Goal: Find contact information: Find contact information

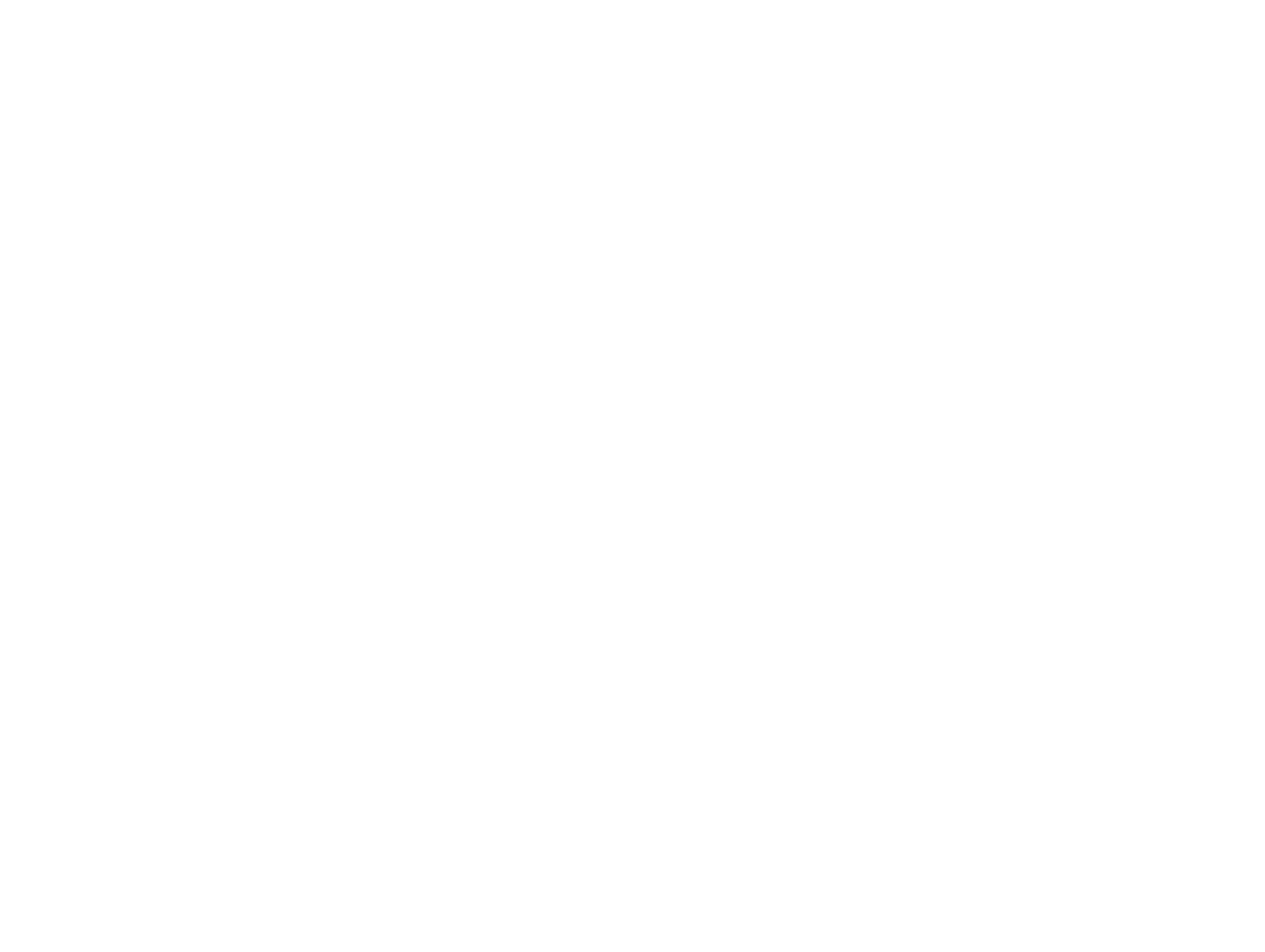
scroll to position [553, 0]
click at [1032, 309] on icon at bounding box center [1031, 309] width 8 height 14
click at [1032, 309] on icon at bounding box center [1031, 309] width 8 height 14
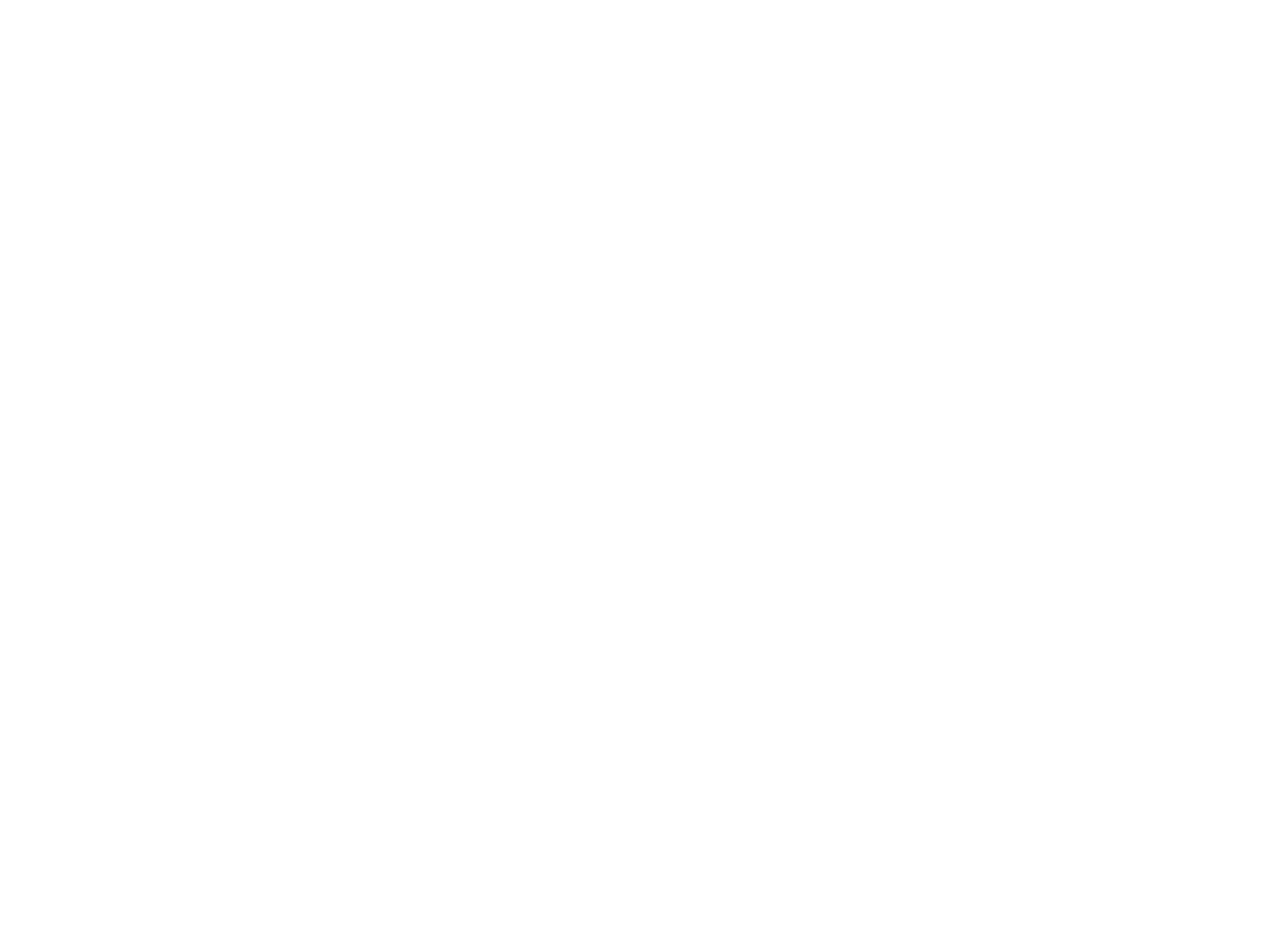
click at [1032, 309] on icon at bounding box center [1031, 309] width 8 height 14
click at [1032, 309] on icon at bounding box center [1031, 309] width 8 height 14
click at [1032, 309] on icon at bounding box center [1031, 310] width 8 height 14
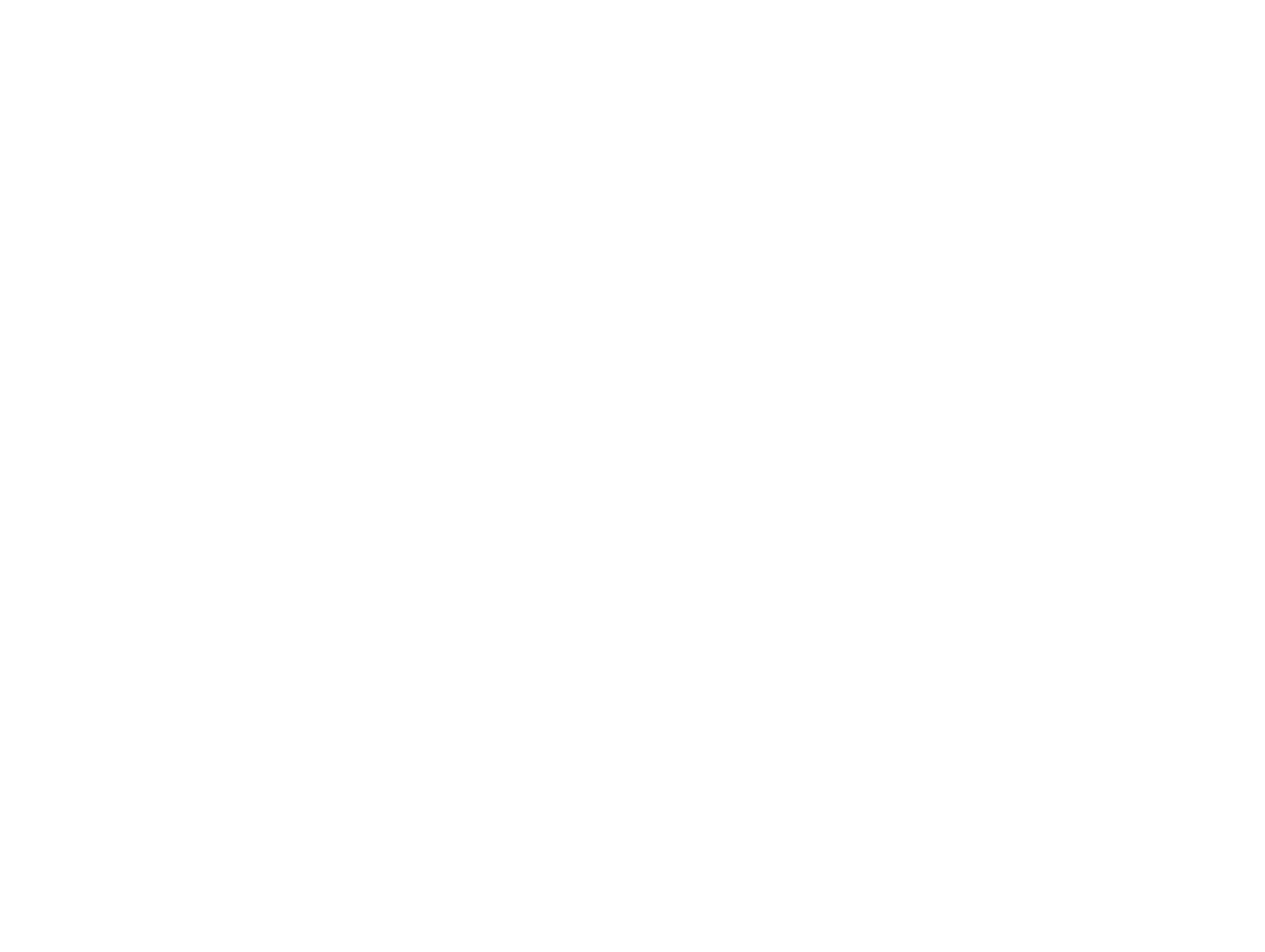
scroll to position [0, 0]
click at [970, 37] on nav "contact" at bounding box center [952, 33] width 58 height 9
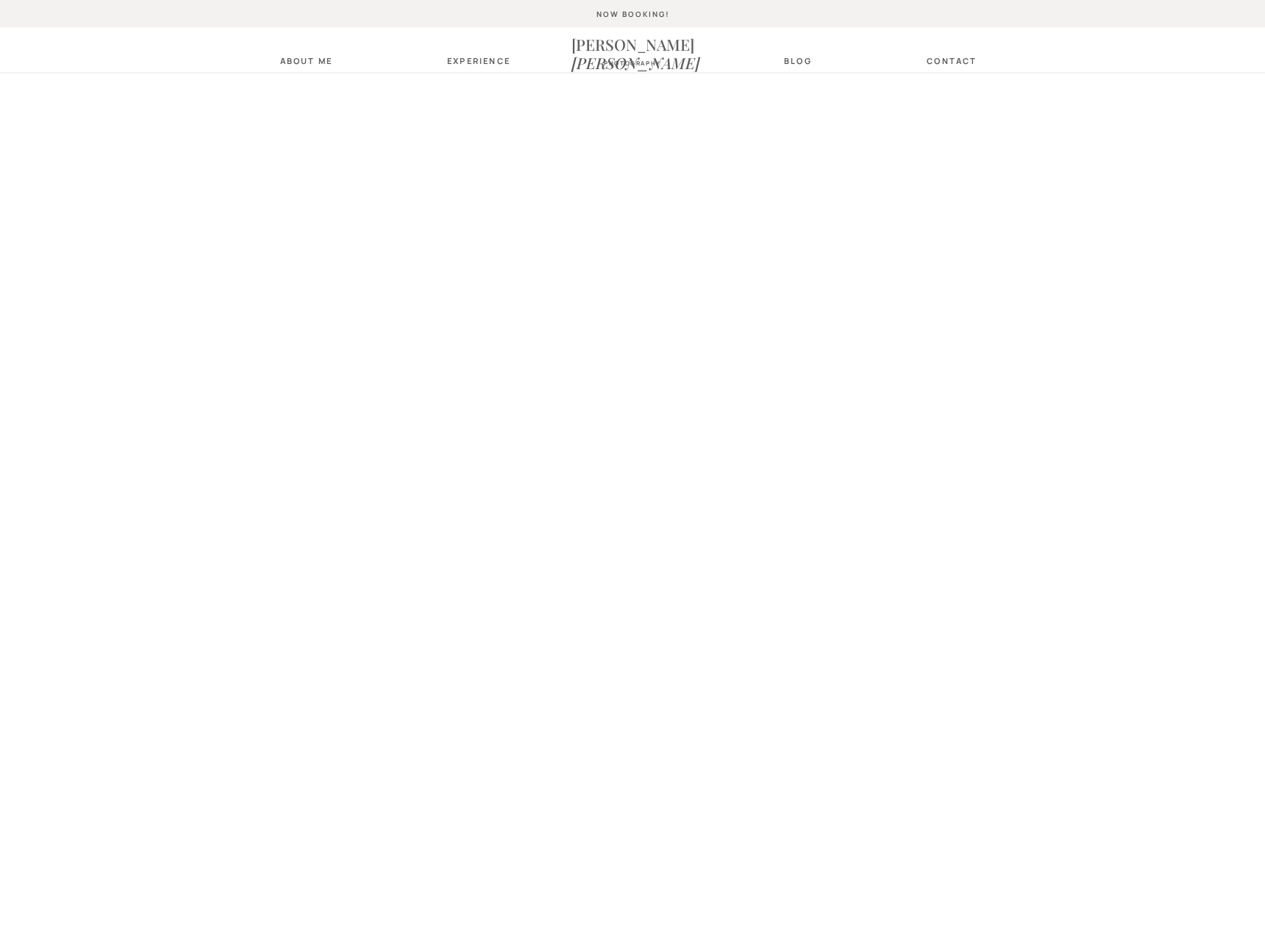
click at [647, 64] on nav "photography" at bounding box center [633, 64] width 73 height 9
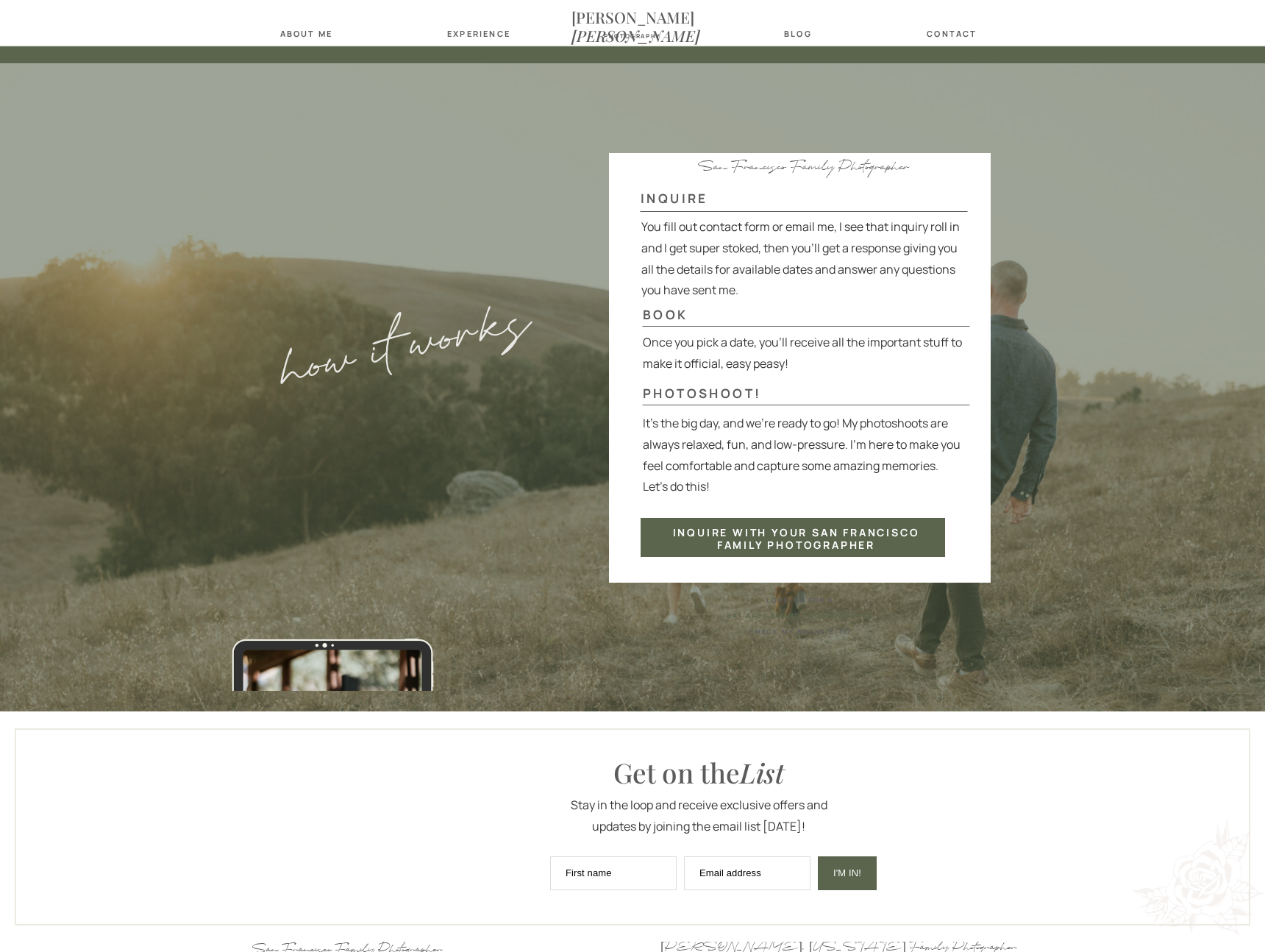
scroll to position [3572, 0]
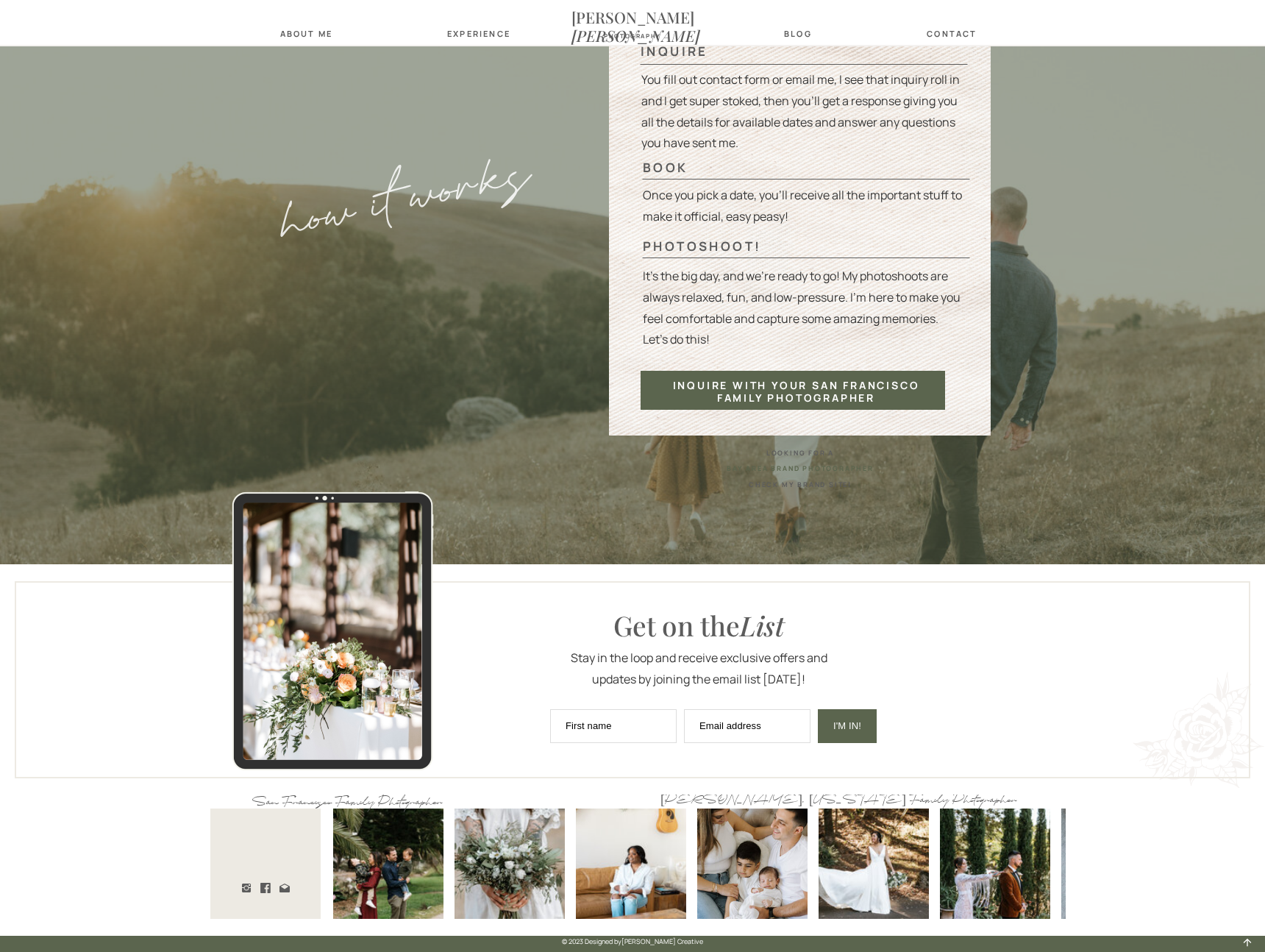
click at [536, 585] on div at bounding box center [632, 680] width 1236 height 197
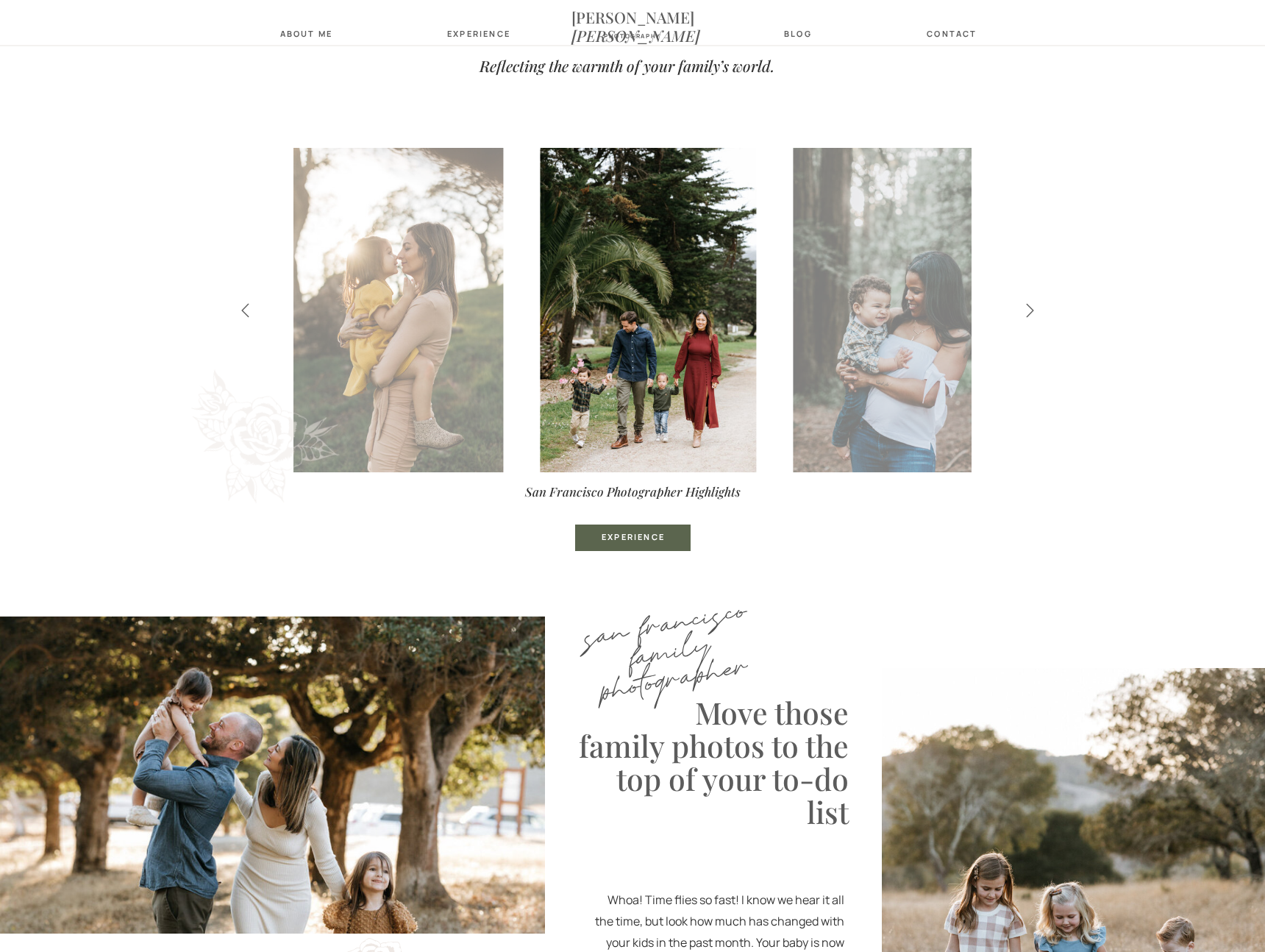
scroll to position [548, 0]
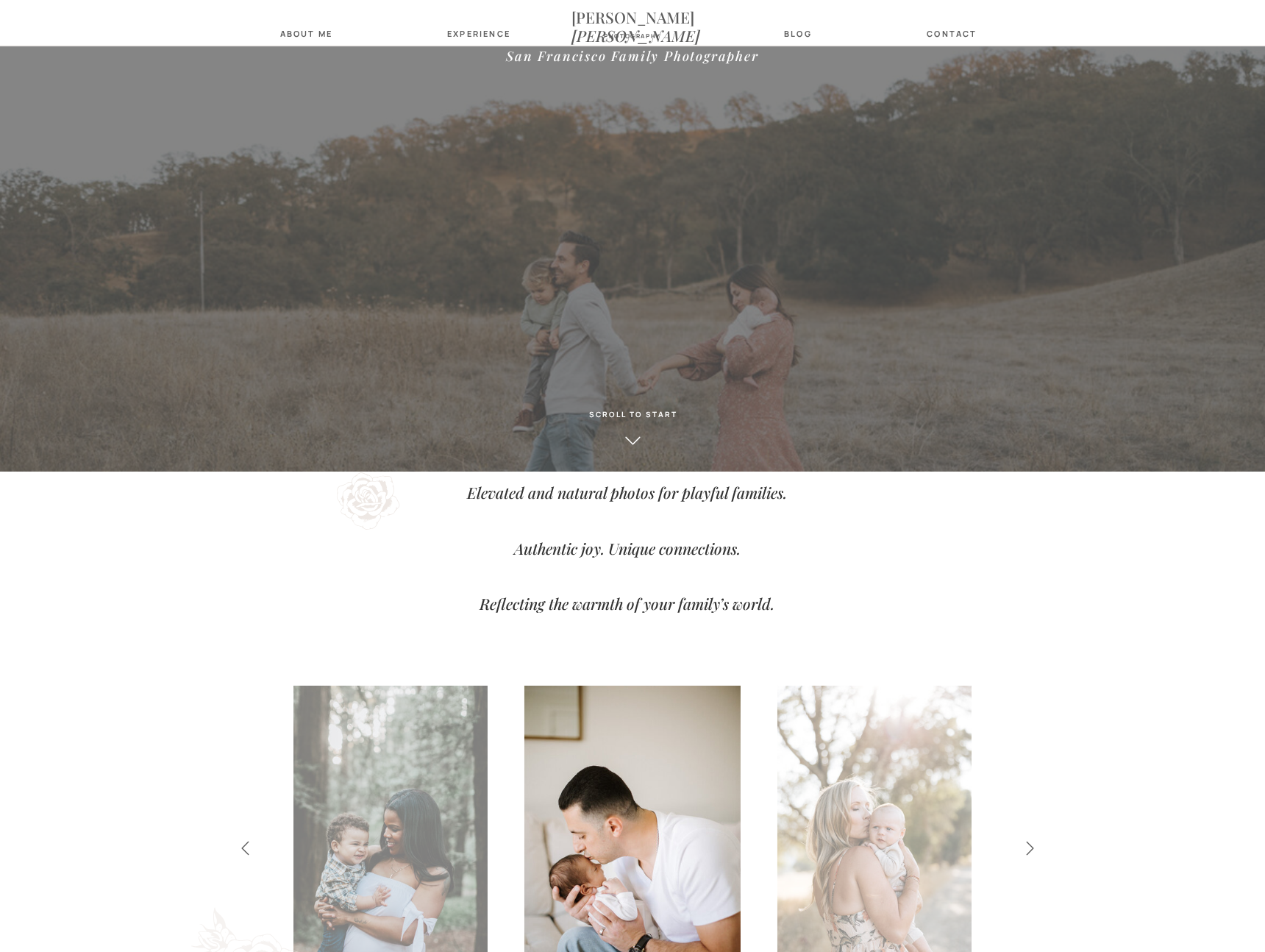
scroll to position [645, 0]
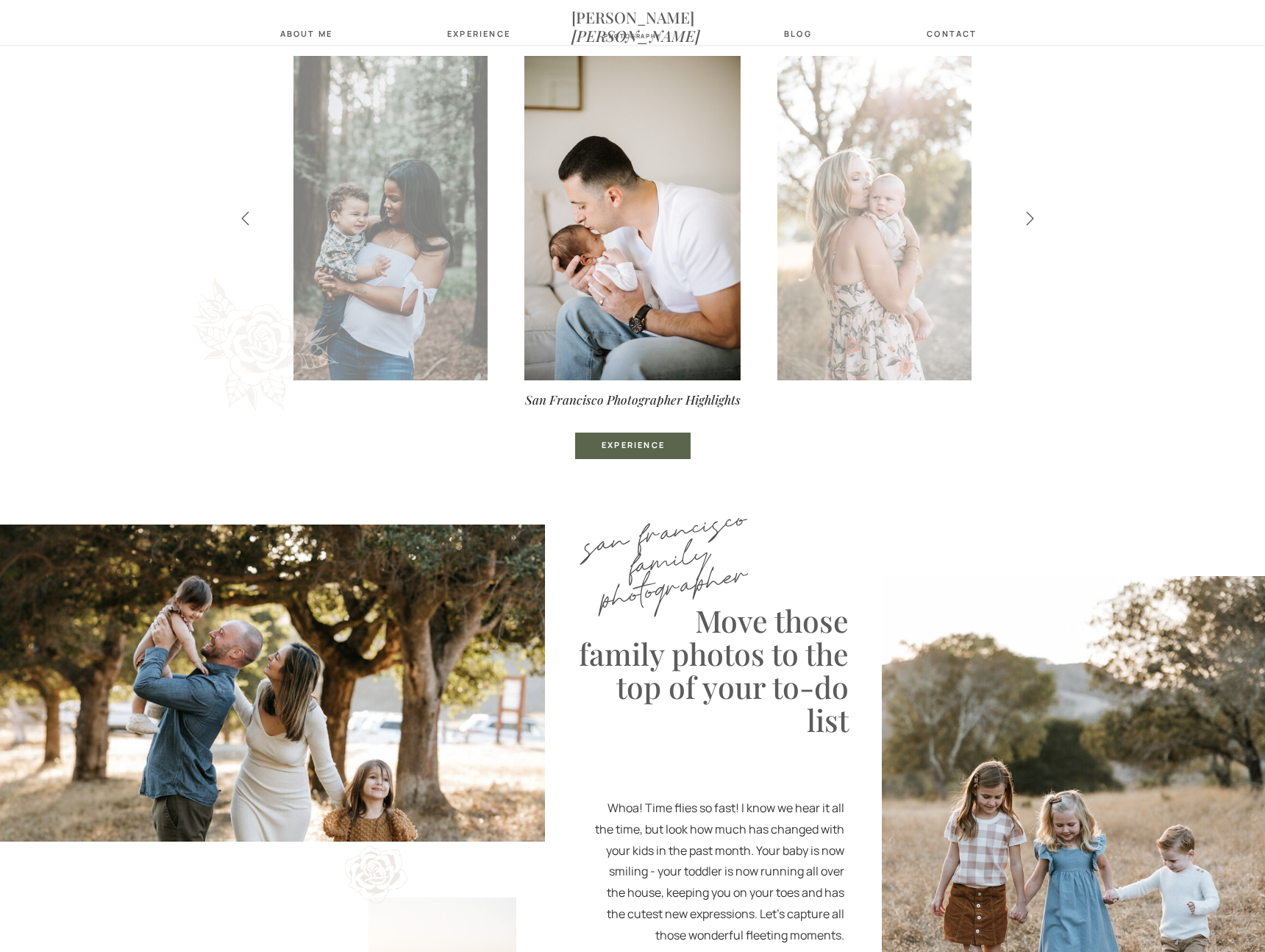
click at [1028, 219] on icon at bounding box center [1030, 218] width 17 height 16
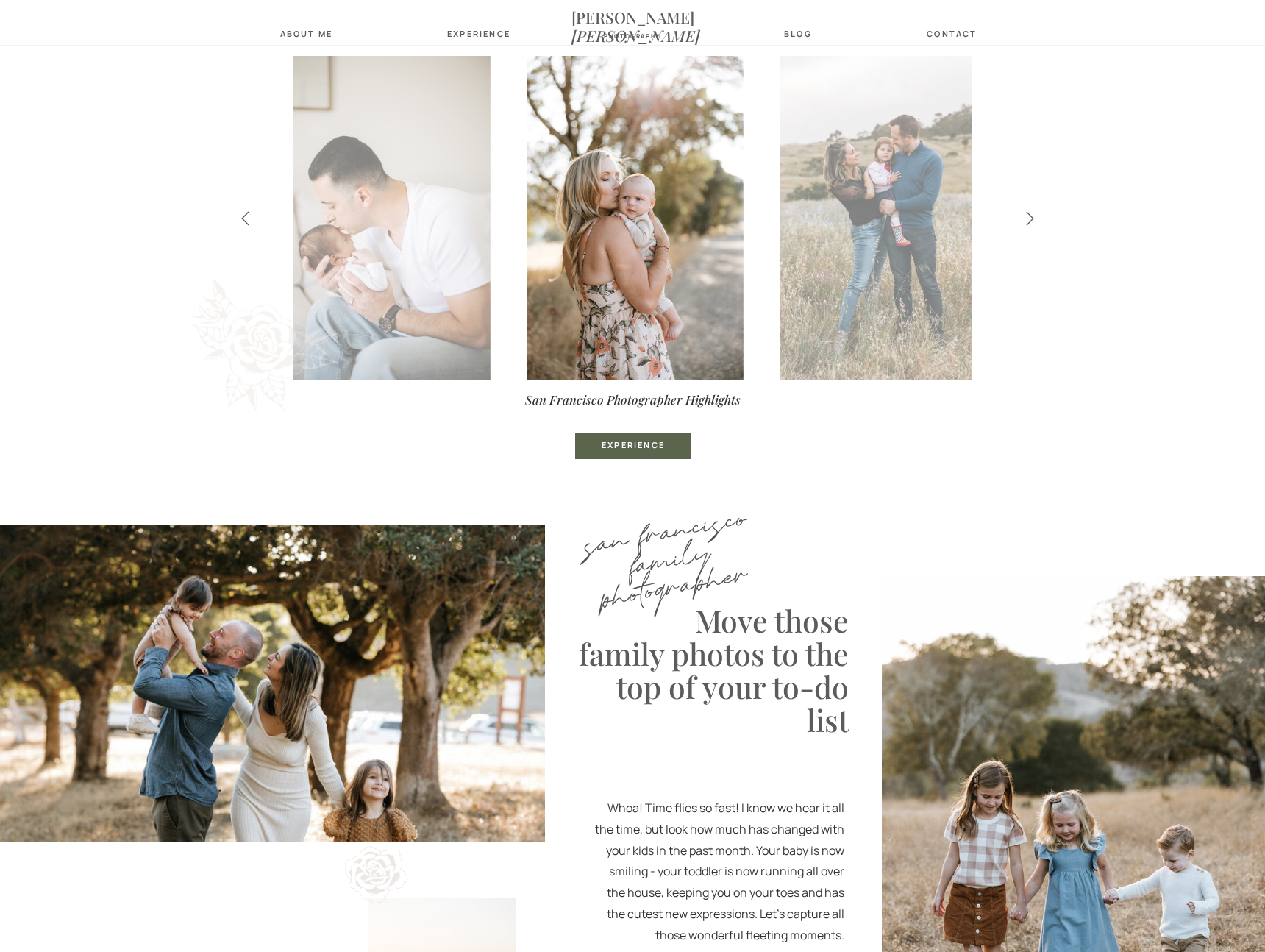
click at [1028, 219] on icon at bounding box center [1030, 218] width 17 height 16
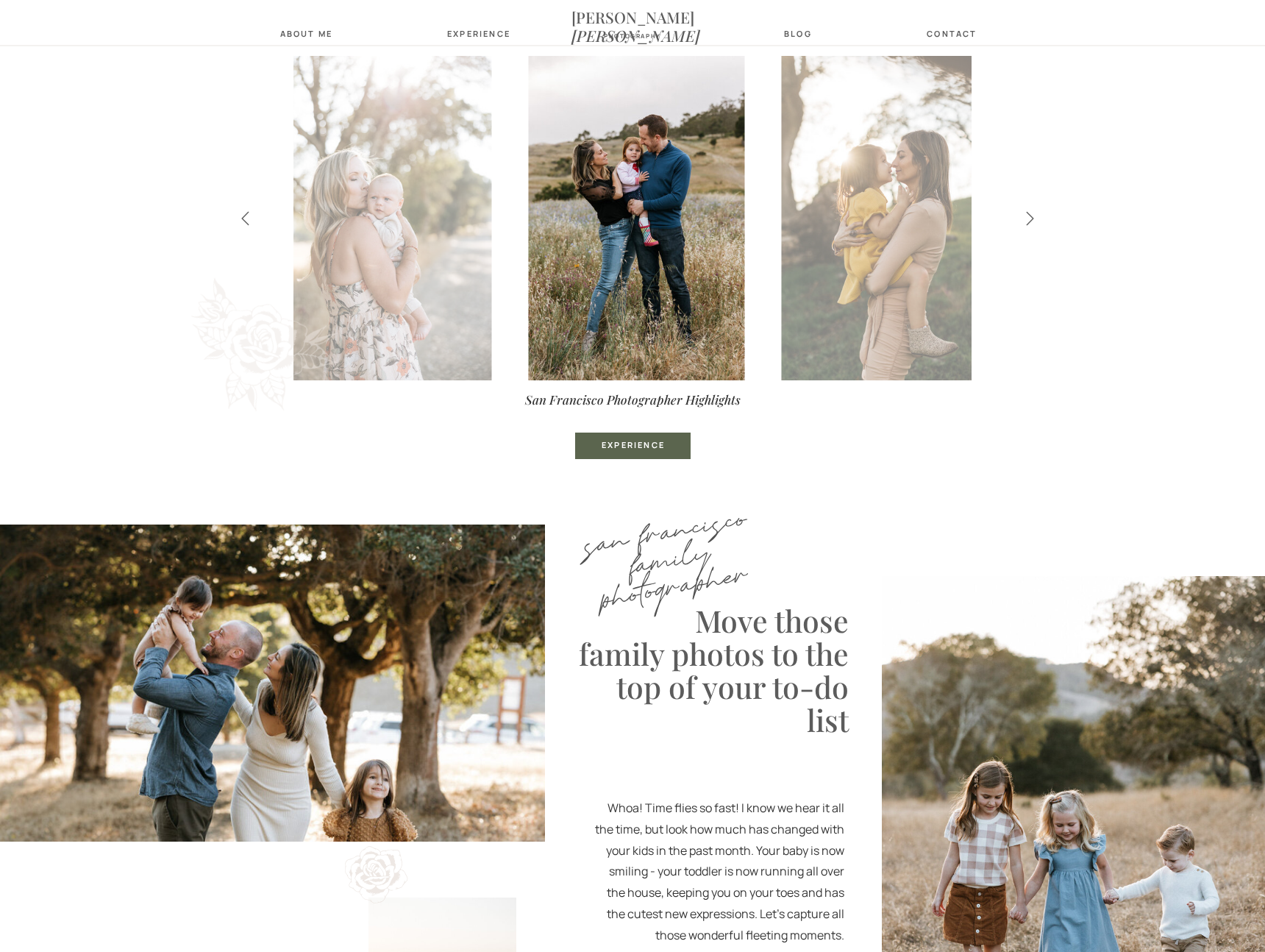
click at [1028, 219] on icon at bounding box center [1030, 218] width 17 height 16
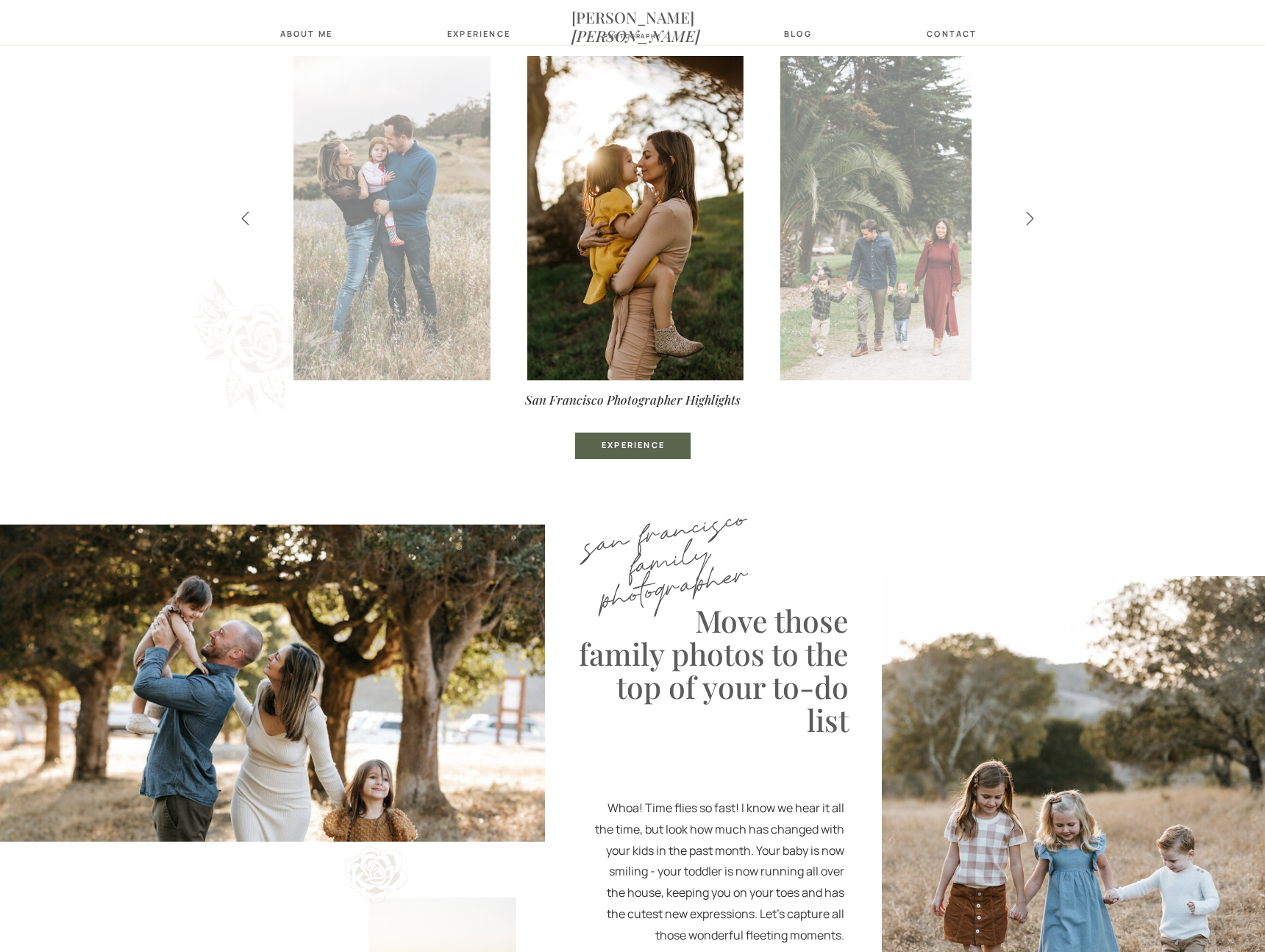
click at [1028, 219] on icon at bounding box center [1030, 218] width 17 height 16
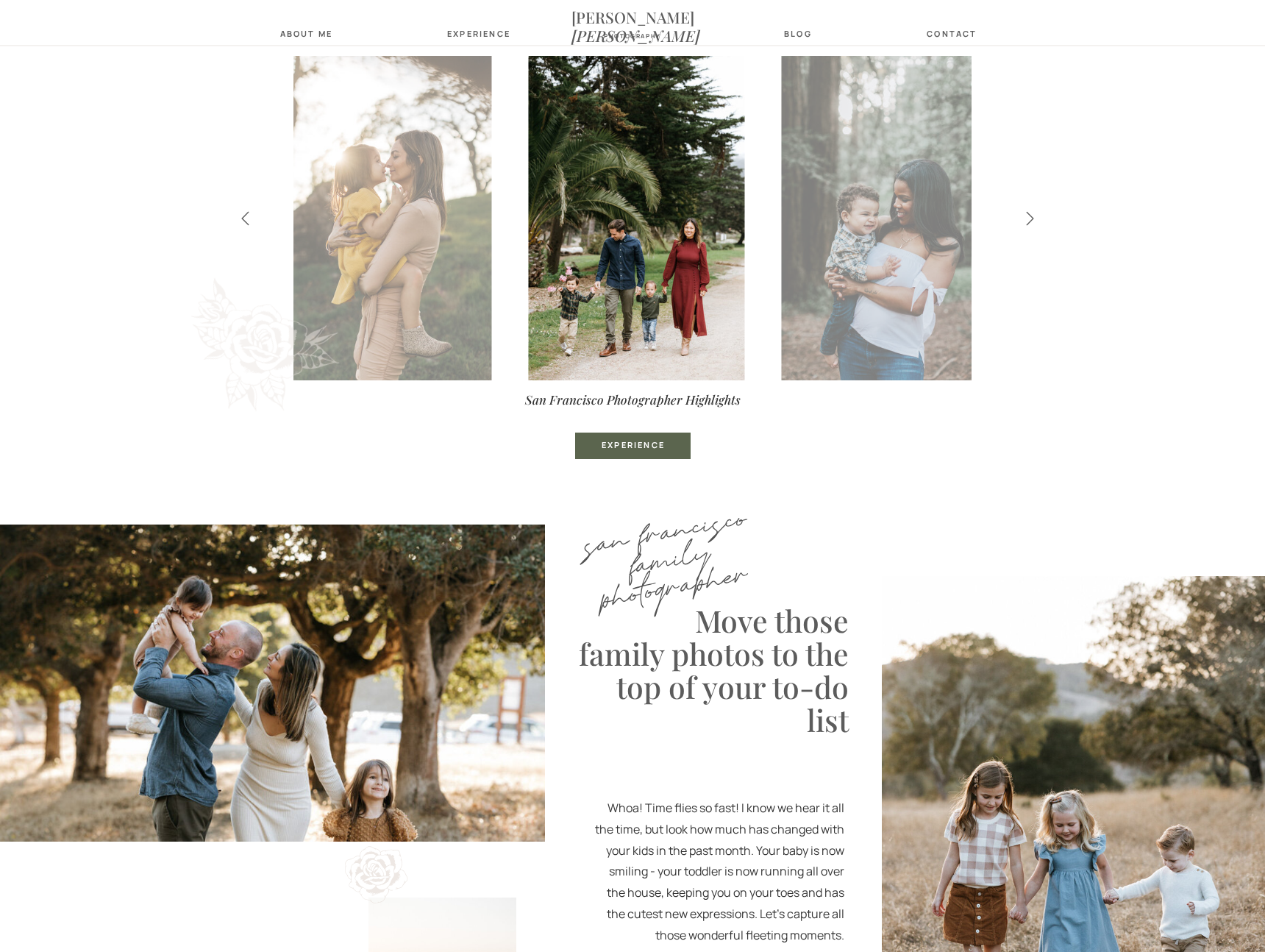
click at [1028, 219] on icon at bounding box center [1030, 218] width 17 height 16
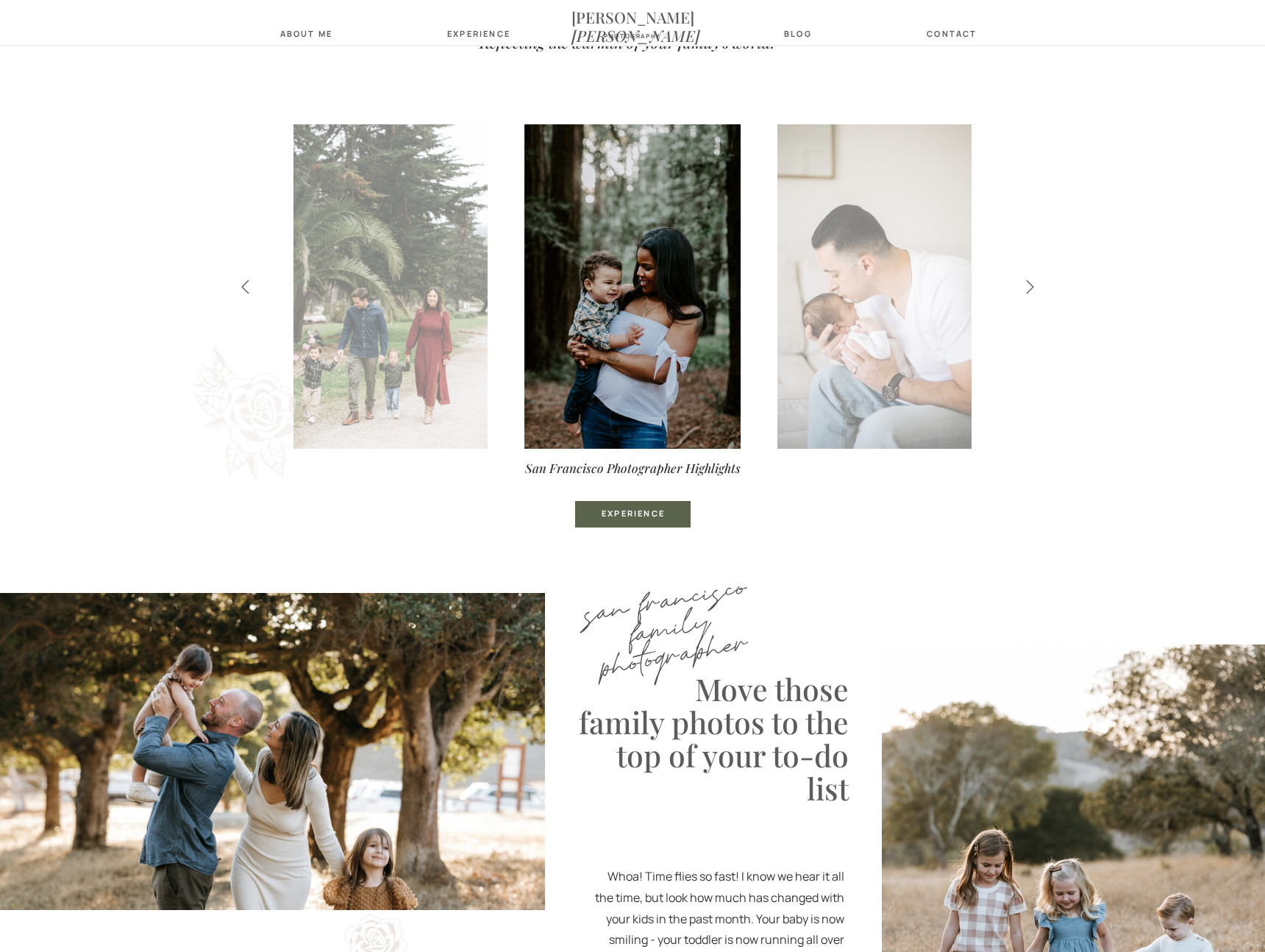
scroll to position [568, 0]
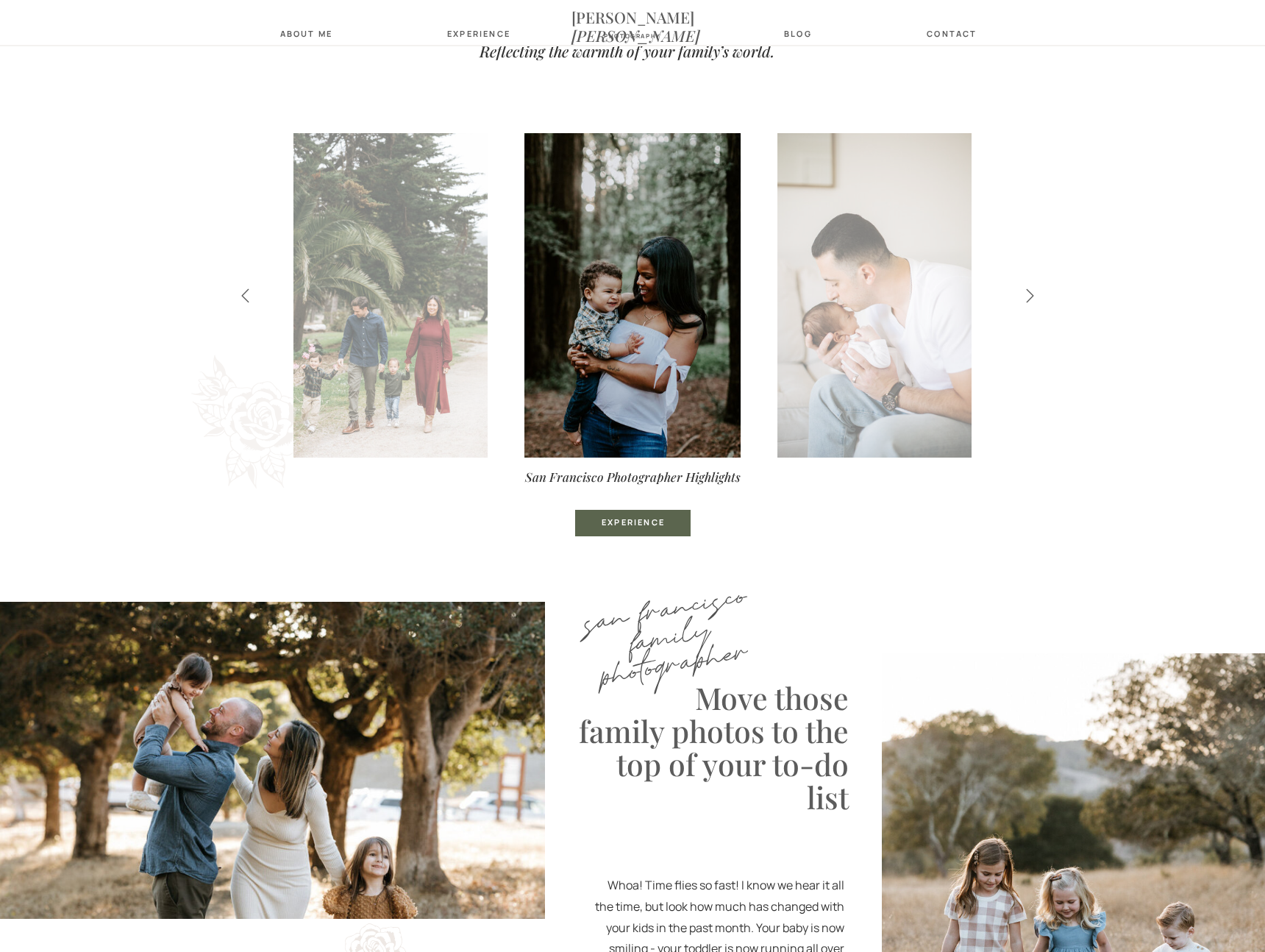
click at [1035, 292] on icon at bounding box center [1030, 295] width 17 height 16
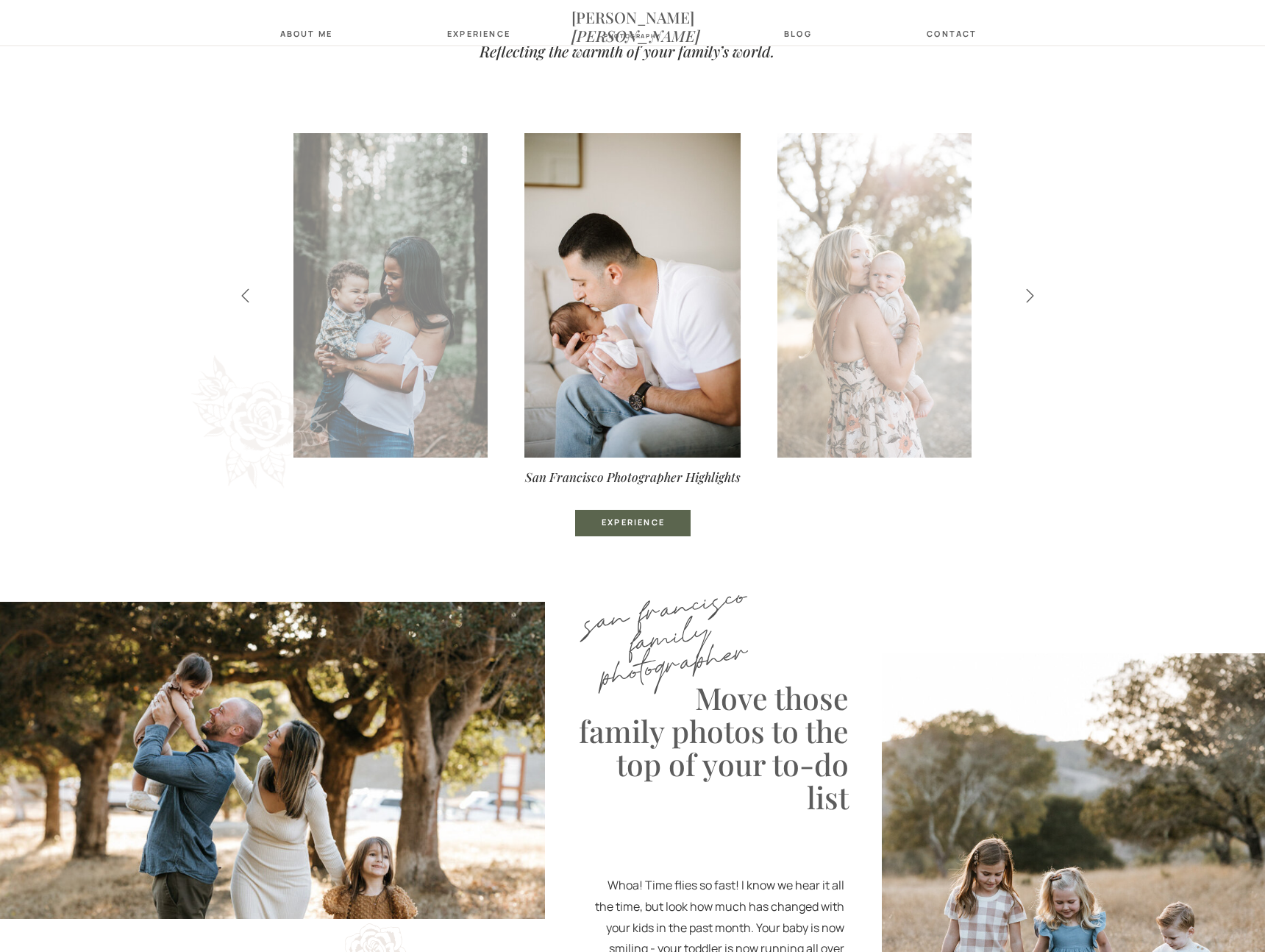
click at [1033, 295] on icon at bounding box center [1031, 296] width 8 height 14
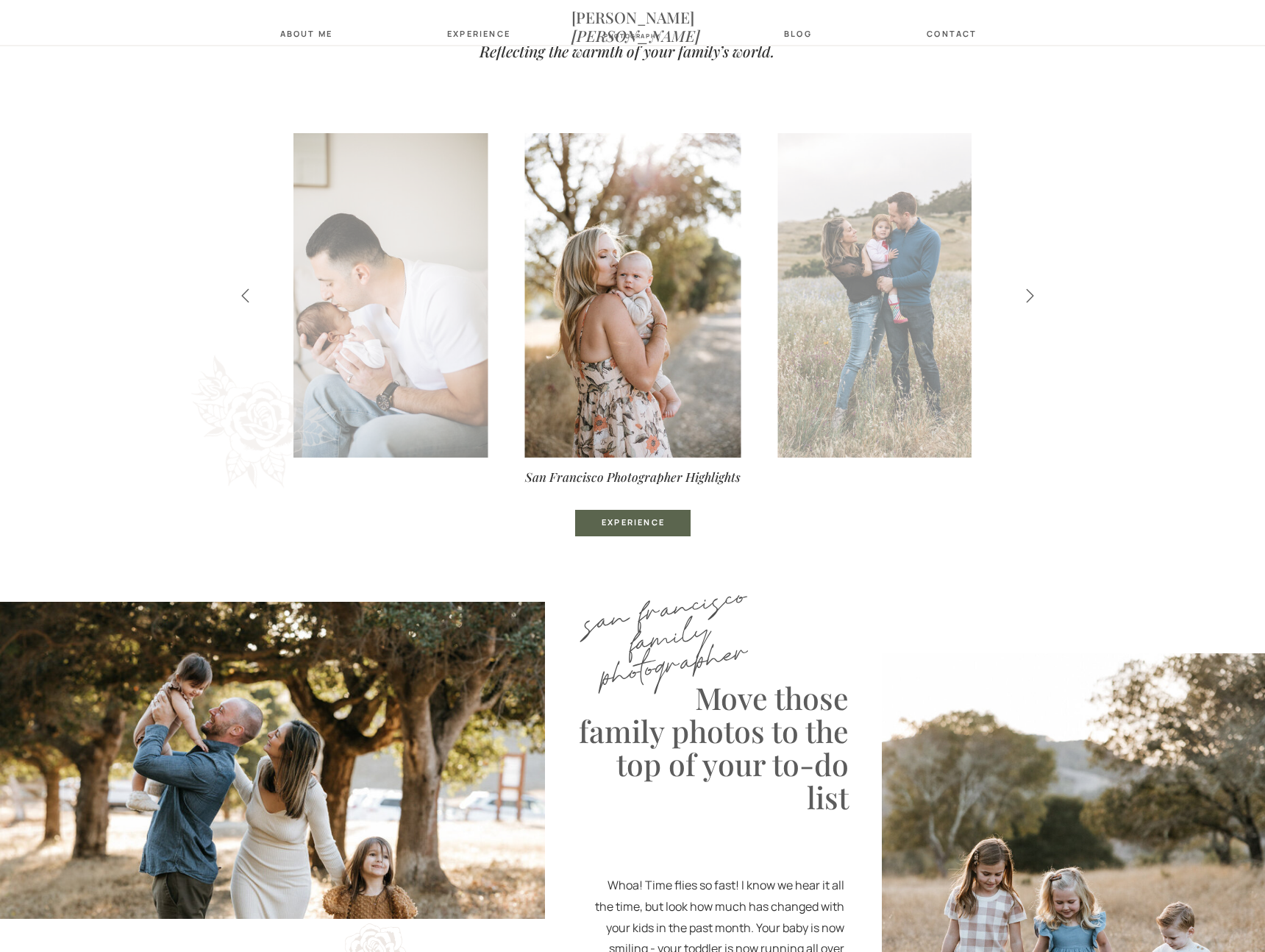
click at [1033, 295] on icon at bounding box center [1031, 296] width 8 height 14
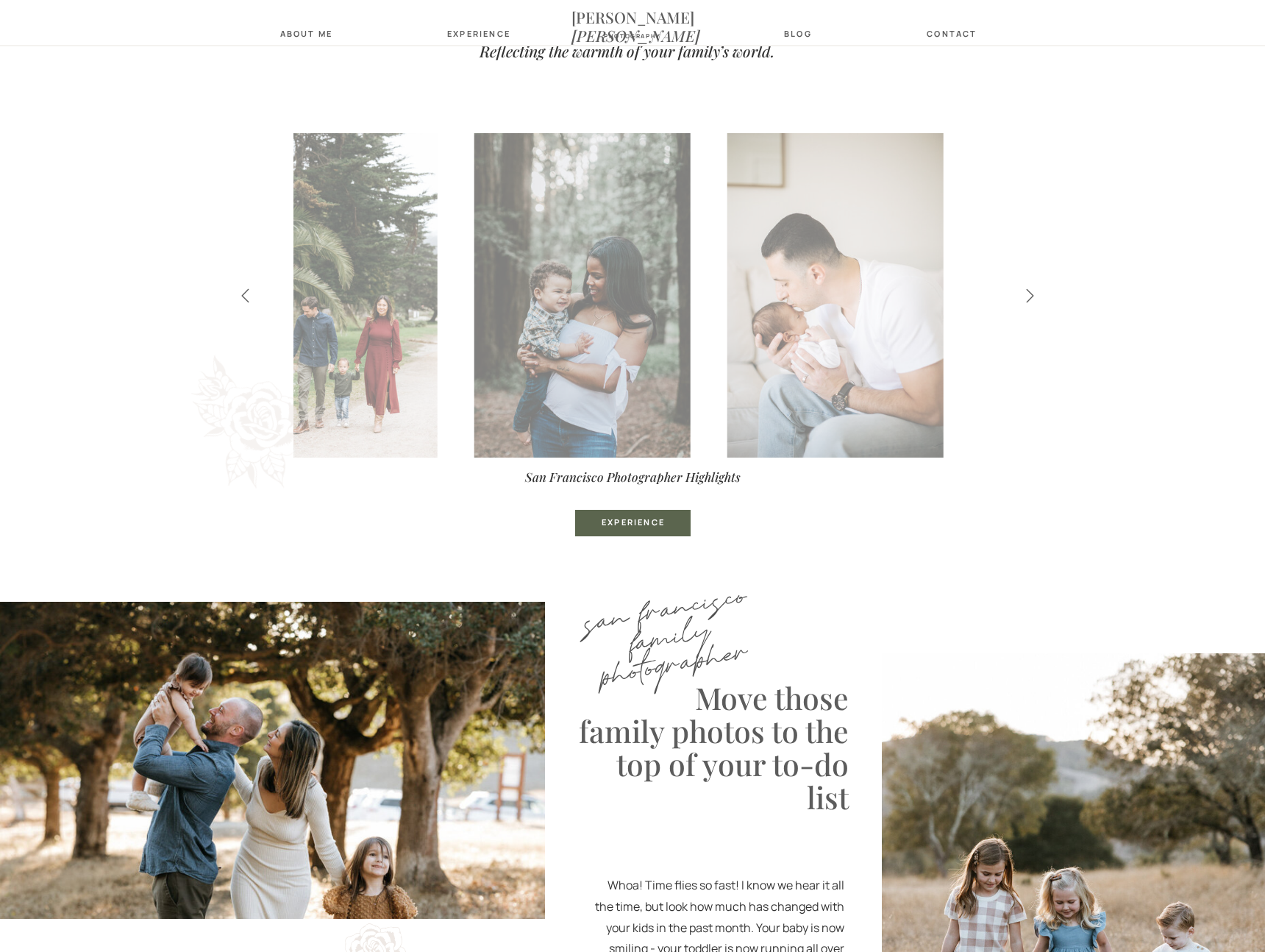
click at [301, 367] on div "San Francisco Photographer Highlights Experience" at bounding box center [633, 319] width 883 height 483
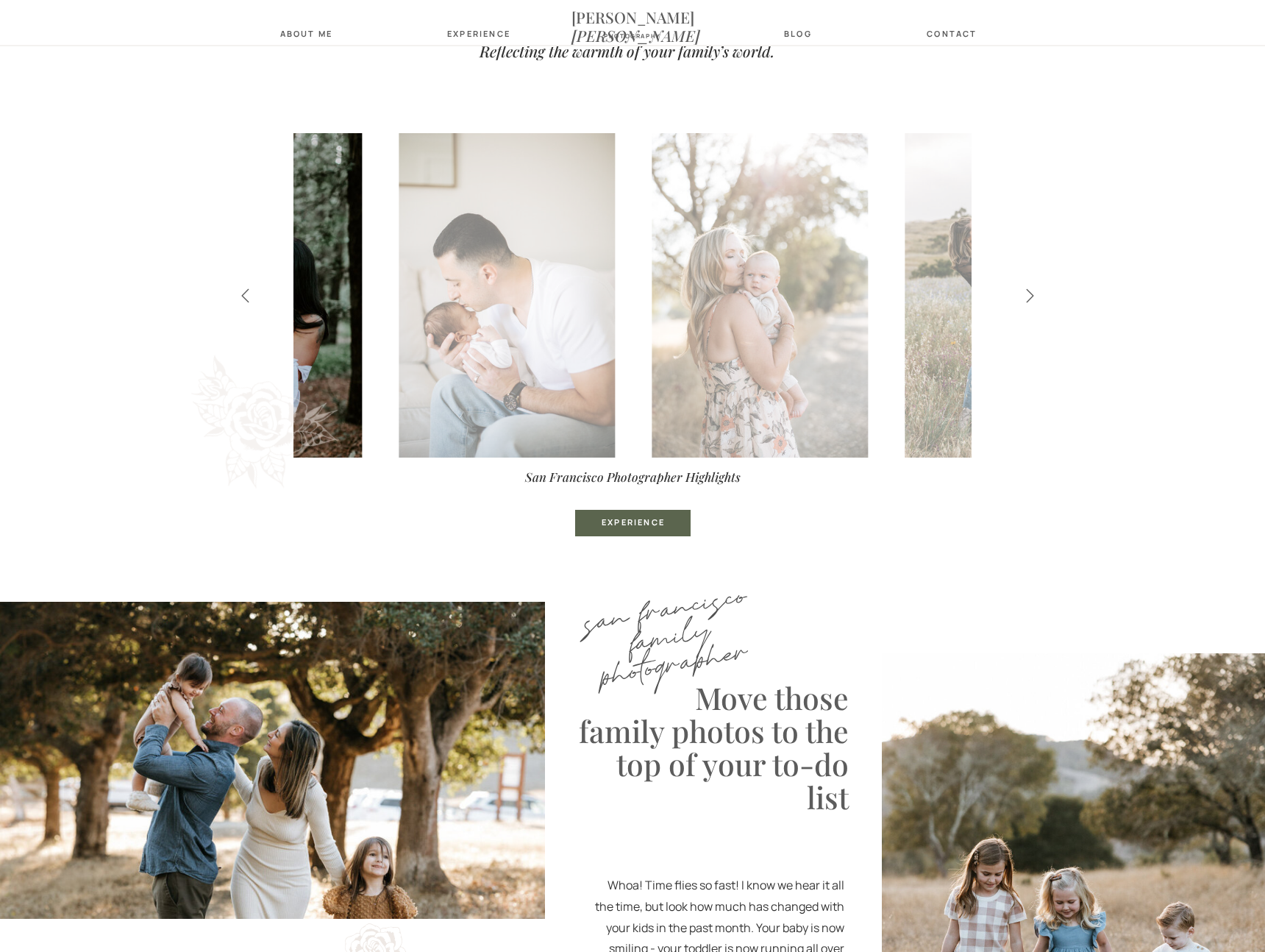
click at [295, 360] on div "San Francisco Photographer Highlights Experience" at bounding box center [633, 319] width 883 height 483
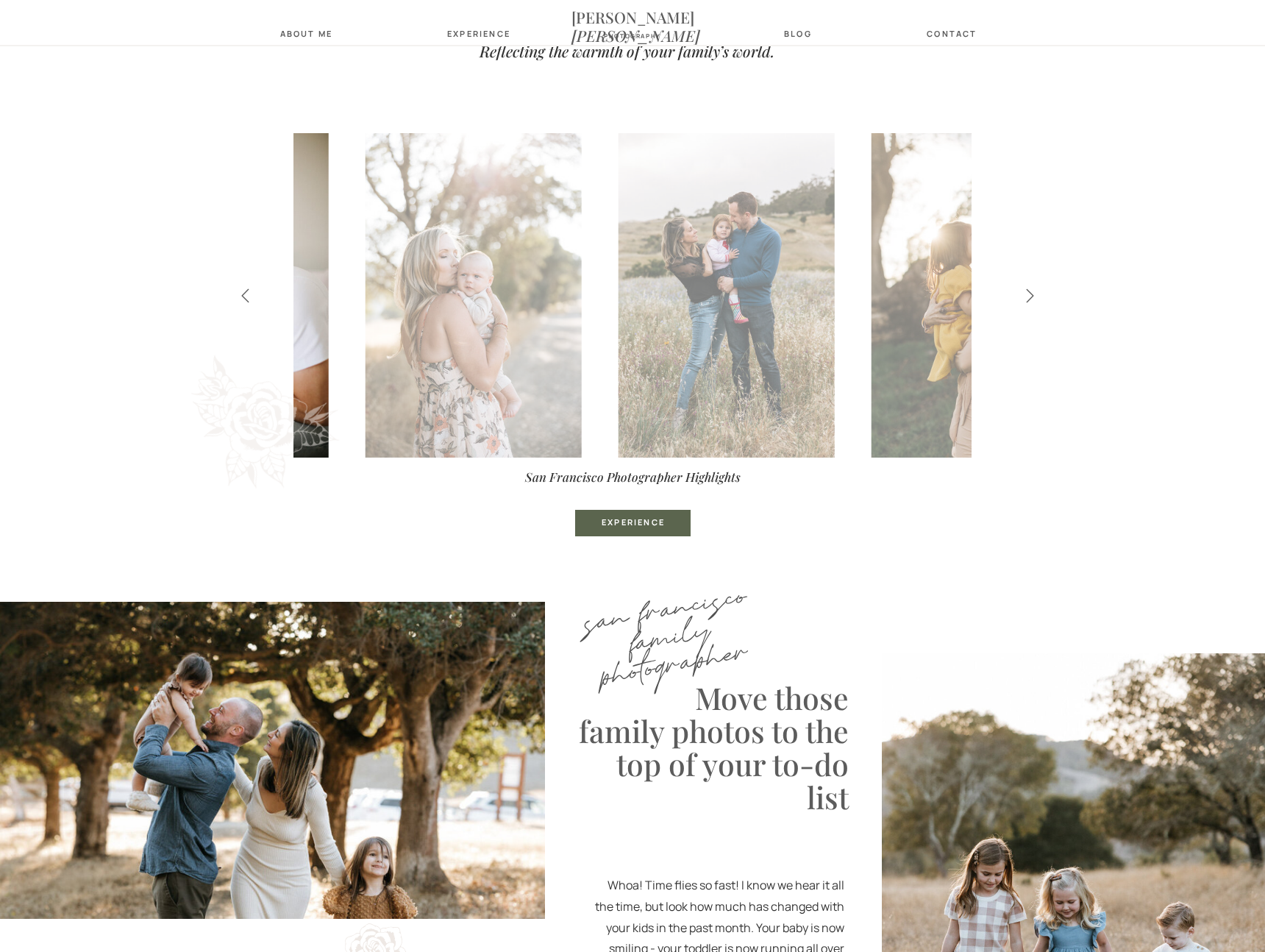
click at [326, 334] on img at bounding box center [220, 295] width 217 height 324
